Goal: Task Accomplishment & Management: Manage account settings

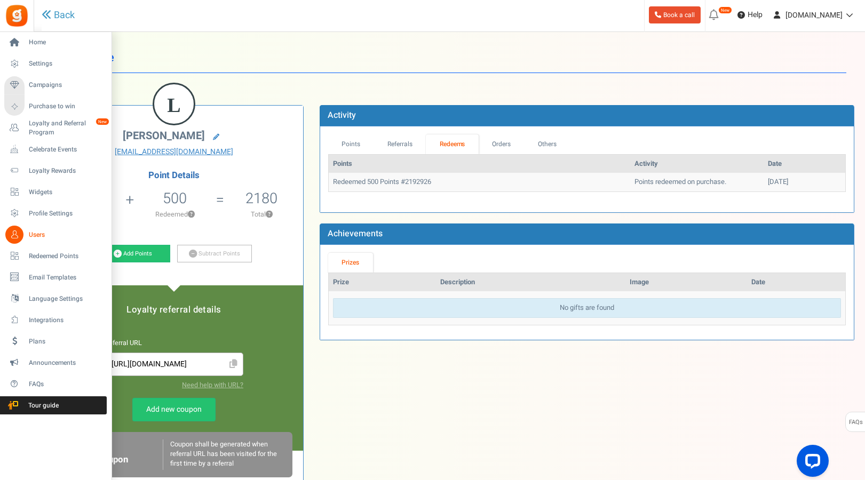
click at [28, 234] on link "Users" at bounding box center [55, 235] width 102 height 18
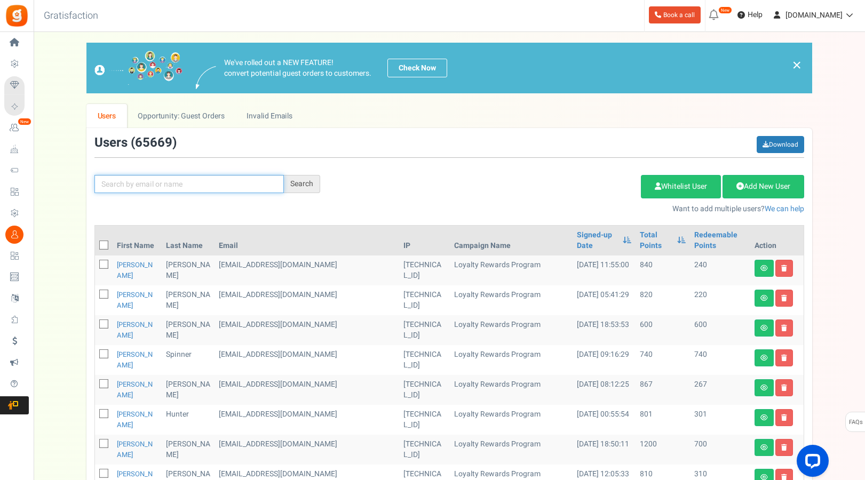
click at [150, 184] on input "text" at bounding box center [188, 184] width 189 height 18
paste input "[EMAIL_ADDRESS][DOMAIN_NAME]"
type input "[EMAIL_ADDRESS][DOMAIN_NAME]"
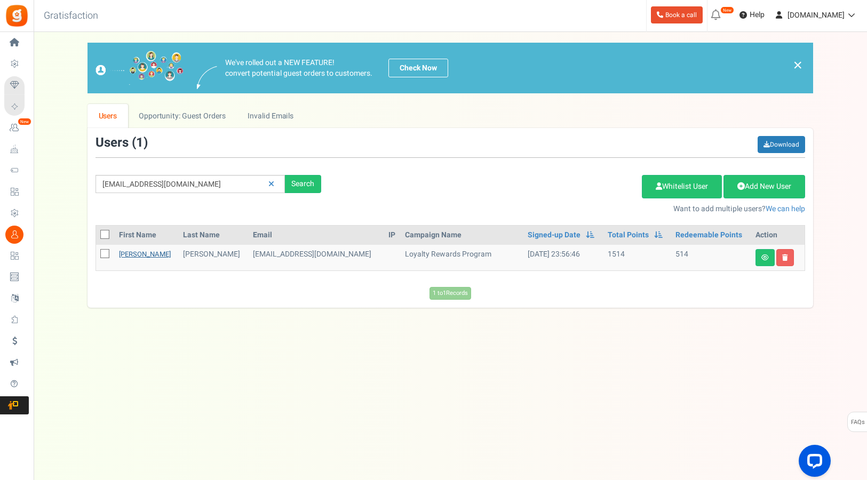
click at [134, 252] on link "[PERSON_NAME]" at bounding box center [145, 254] width 52 height 10
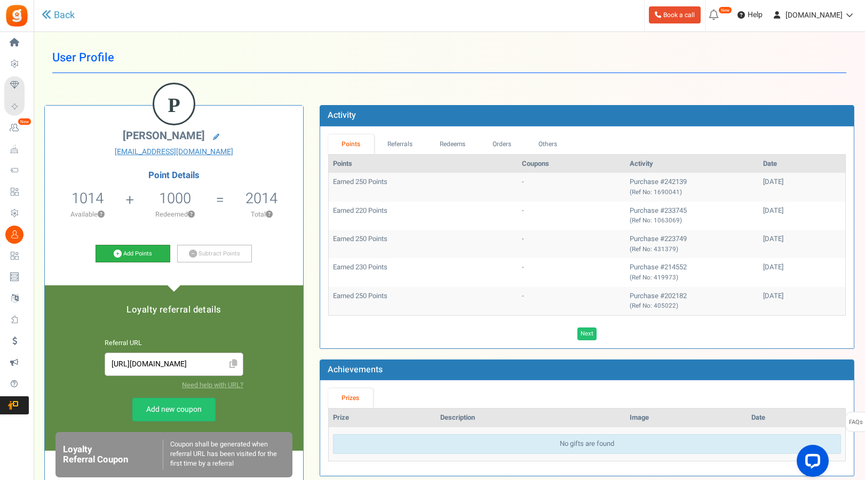
click at [132, 254] on link "Add Points" at bounding box center [132, 254] width 75 height 18
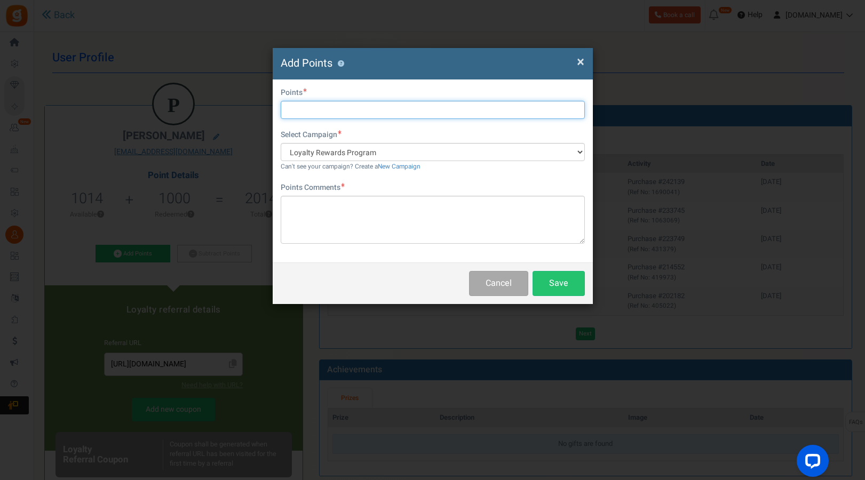
click at [312, 103] on input "text" at bounding box center [433, 110] width 304 height 18
type input "250"
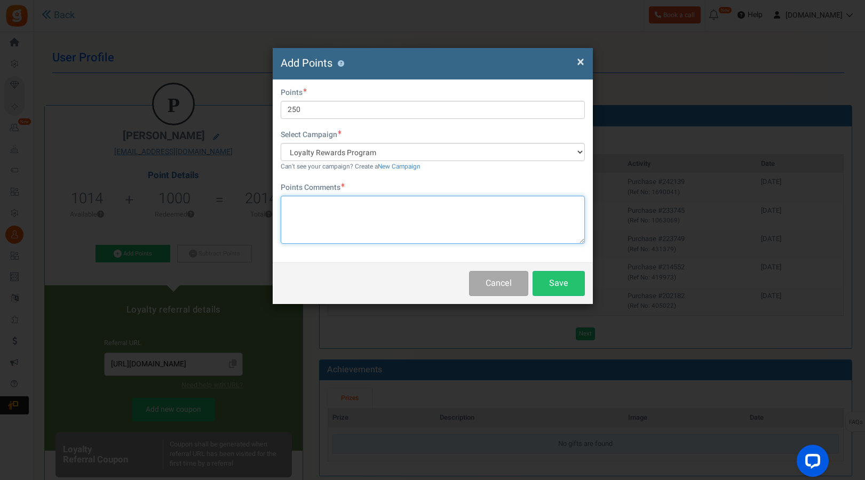
click at [318, 205] on textarea at bounding box center [433, 220] width 304 height 48
type textarea "manual order"
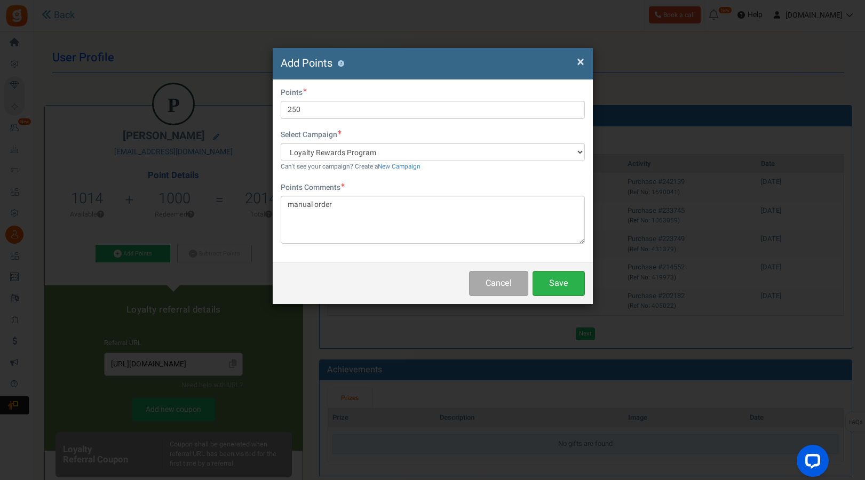
click at [540, 282] on button "Save" at bounding box center [558, 283] width 52 height 25
